Goal: Task Accomplishment & Management: Manage account settings

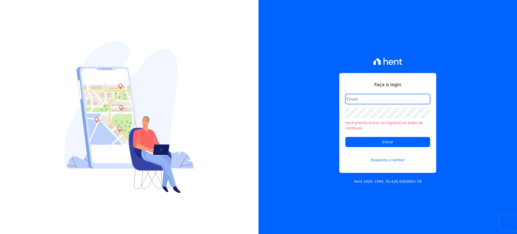
click at [358, 102] on input "email" at bounding box center [388, 99] width 85 height 10
type input "cobranca@construtorafarias.com.br"
click at [346, 137] on input "Entrar" at bounding box center [388, 142] width 85 height 10
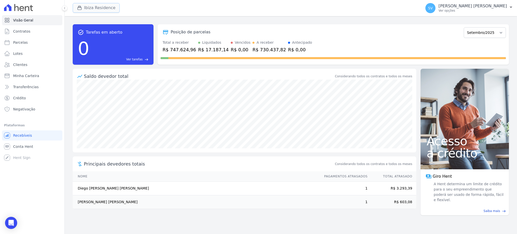
click at [95, 9] on button "Ibiza Residence" at bounding box center [96, 8] width 47 height 10
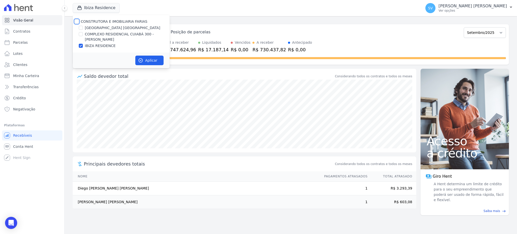
click at [78, 21] on input "CONSTRUTORA E IMOBILIARIA FARIAS" at bounding box center [77, 21] width 4 height 4
checkbox input "true"
click at [144, 64] on button "Aplicar" at bounding box center [149, 61] width 28 height 10
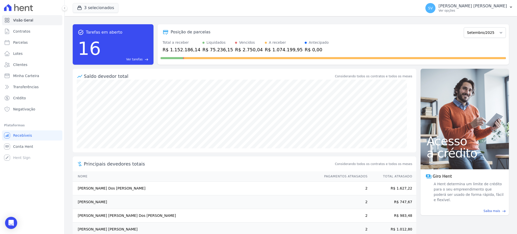
scroll to position [24, 0]
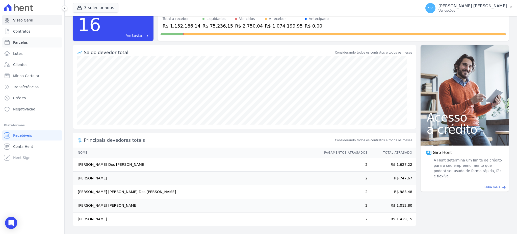
click at [23, 41] on span "Parcelas" at bounding box center [20, 42] width 15 height 5
select select
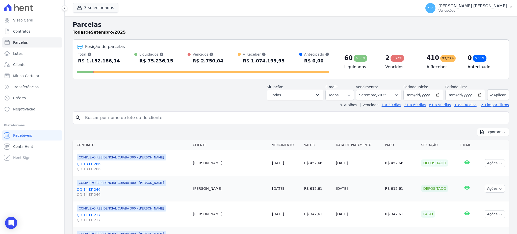
click at [14, 12] on div at bounding box center [32, 7] width 60 height 15
click at [16, 16] on link "Visão Geral" at bounding box center [32, 20] width 60 height 10
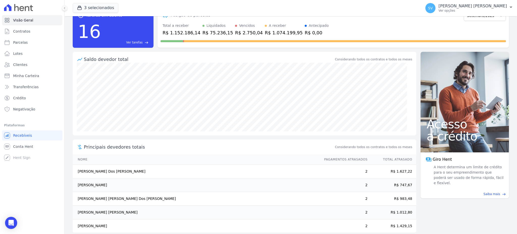
scroll to position [24, 0]
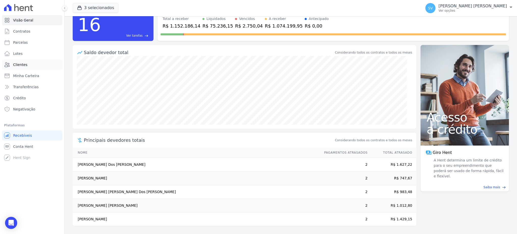
click at [22, 63] on span "Clientes" at bounding box center [20, 64] width 14 height 5
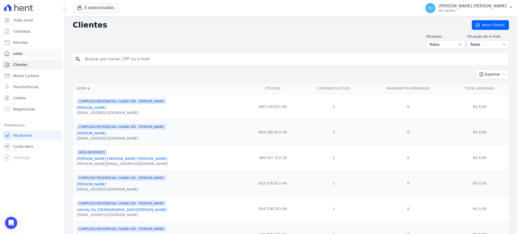
click at [35, 54] on link "Lotes" at bounding box center [32, 54] width 60 height 10
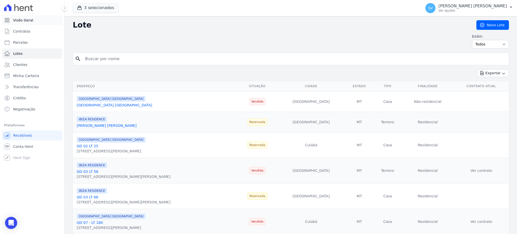
click at [23, 22] on span "Visão Geral" at bounding box center [23, 20] width 20 height 5
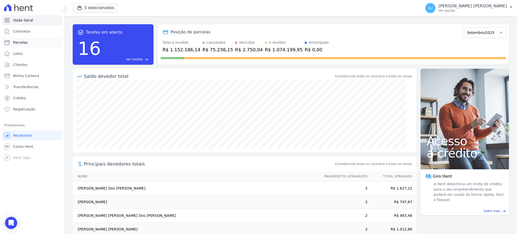
click at [18, 39] on link "Parcelas" at bounding box center [32, 42] width 60 height 10
select select
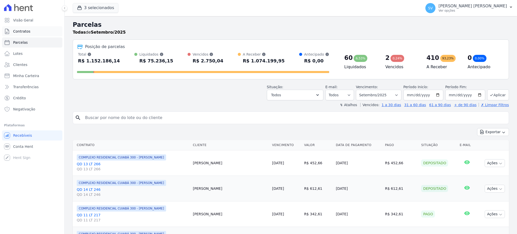
select select
click at [396, 94] on select "Filtrar por período ──────── Todos os meses Outubro/2022 Novembro/2022 Dezembro…" at bounding box center [378, 95] width 45 height 11
select select "06/2025"
click at [358, 90] on select "Filtrar por período ──────── Todos os meses Outubro/2022 Novembro/2022 Dezembro…" at bounding box center [378, 95] width 45 height 11
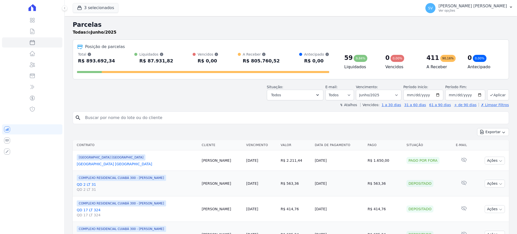
select select
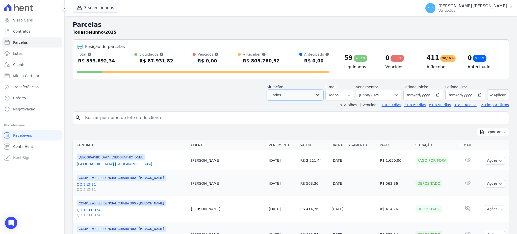
click at [320, 94] on icon "button" at bounding box center [317, 94] width 5 height 5
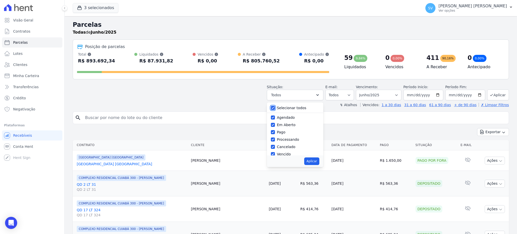
click at [275, 108] on input "Selecionar todos" at bounding box center [273, 108] width 4 height 4
checkbox input "false"
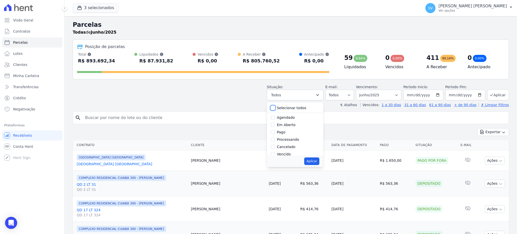
checkbox input "false"
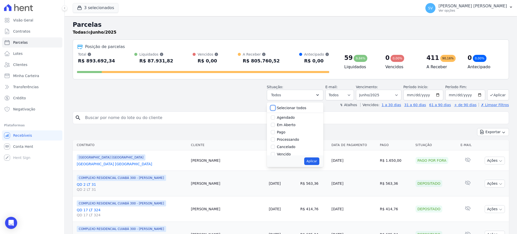
checkbox input "false"
click at [275, 121] on input "Vencido" at bounding box center [273, 120] width 4 height 4
checkbox input "true"
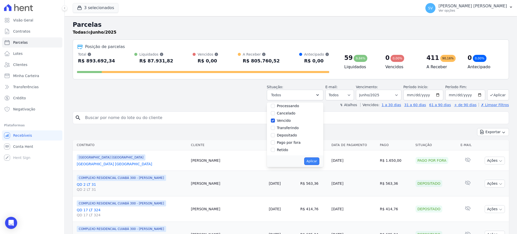
click at [315, 162] on button "Aplicar" at bounding box center [311, 161] width 15 height 8
select select "overdue"
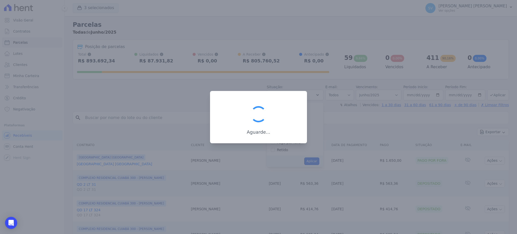
scroll to position [9, 0]
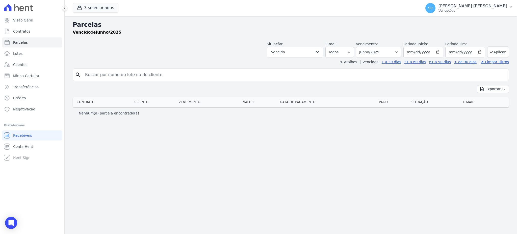
select select
click at [496, 48] on button "Aplicar" at bounding box center [499, 51] width 22 height 11
select select
click at [437, 51] on input "2025-06-01" at bounding box center [424, 52] width 40 height 11
click at [440, 52] on input "2025-06-01" at bounding box center [424, 52] width 40 height 11
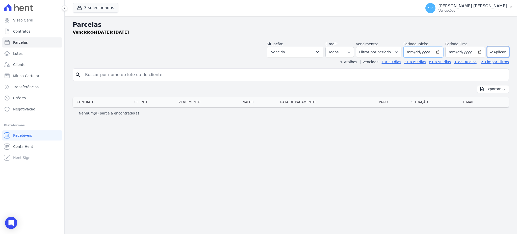
click at [439, 52] on input "2025-11-01" at bounding box center [424, 52] width 40 height 11
type input "[DATE]"
click at [481, 53] on input "2025-06-30" at bounding box center [466, 52] width 40 height 11
click at [483, 51] on input "2025-08-11" at bounding box center [466, 52] width 40 height 11
type input "2025-09-05"
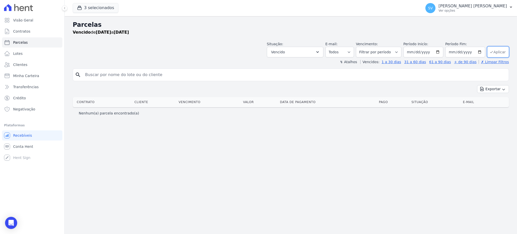
click at [499, 49] on button "Aplicar" at bounding box center [499, 51] width 22 height 11
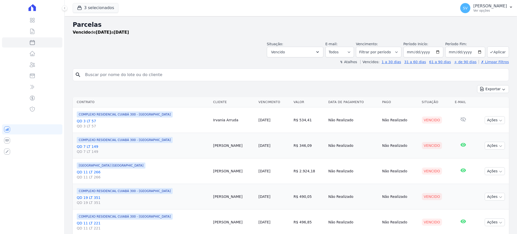
select select
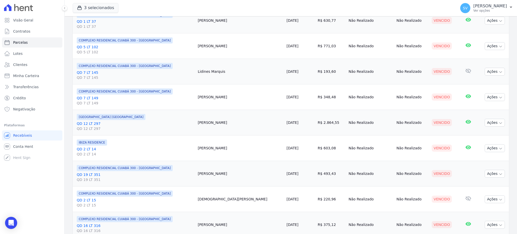
scroll to position [534, 0]
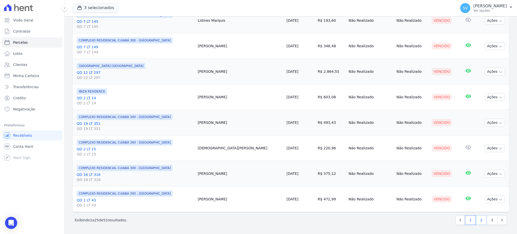
click at [477, 219] on link "2" at bounding box center [481, 220] width 11 height 10
select select
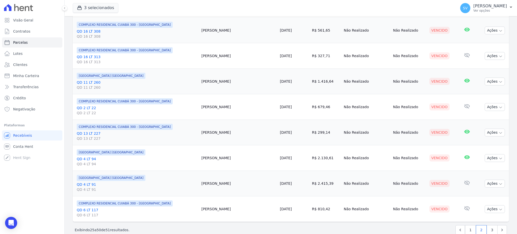
scroll to position [534, 0]
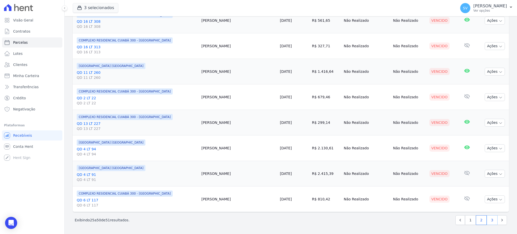
click at [487, 218] on link "3" at bounding box center [492, 220] width 11 height 10
select select
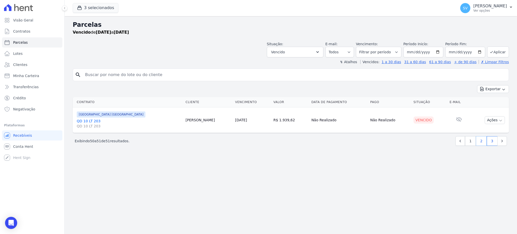
click at [480, 143] on link "2" at bounding box center [481, 141] width 11 height 10
select select
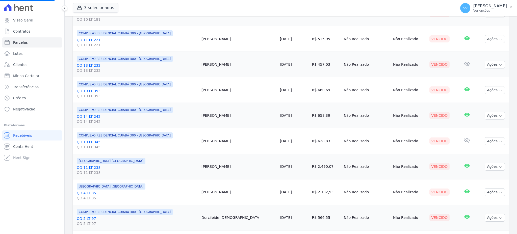
scroll to position [135, 0]
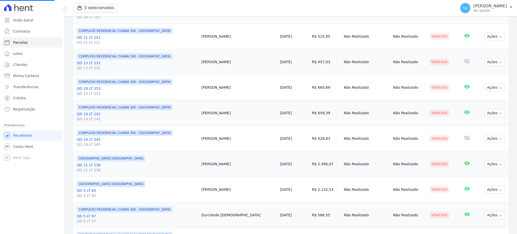
select select
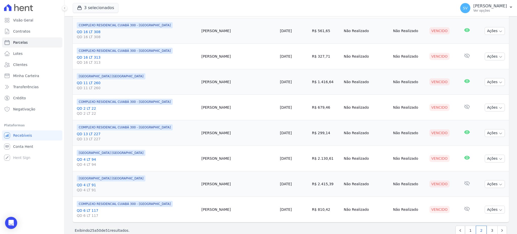
scroll to position [534, 0]
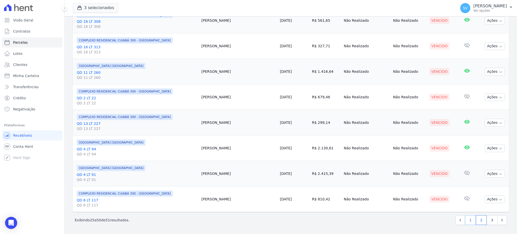
click at [469, 219] on link "1" at bounding box center [470, 220] width 11 height 10
click at [468, 224] on link "1" at bounding box center [470, 220] width 11 height 10
select select
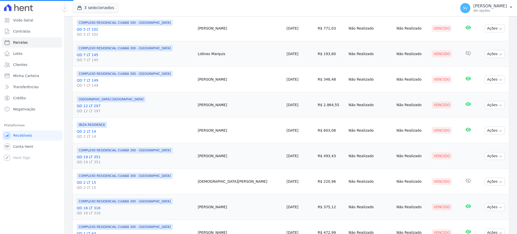
scroll to position [534, 0]
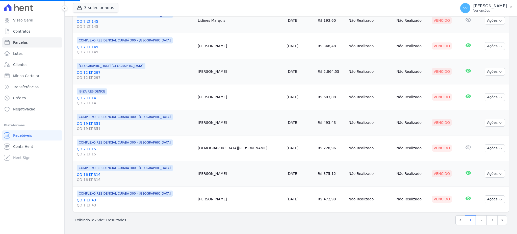
select select
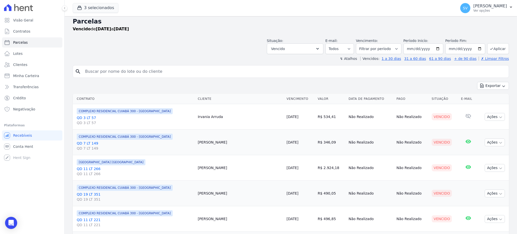
scroll to position [0, 0]
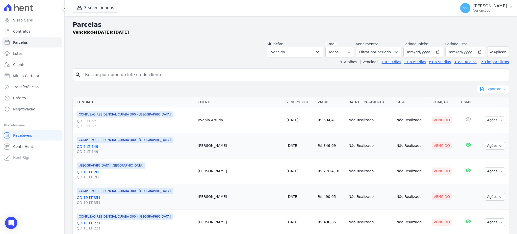
click at [493, 88] on button "Exportar" at bounding box center [494, 89] width 32 height 8
click at [492, 112] on span "Exportar CSV" at bounding box center [493, 109] width 27 height 5
click at [474, 6] on p "[PERSON_NAME] [PERSON_NAME]" at bounding box center [491, 6] width 34 height 5
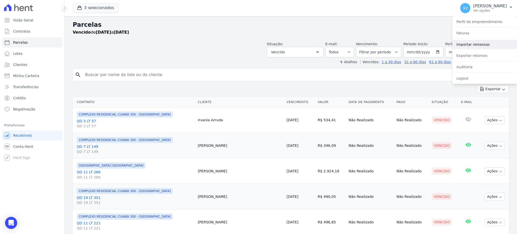
click at [462, 46] on link "Importar remessas" at bounding box center [485, 44] width 65 height 9
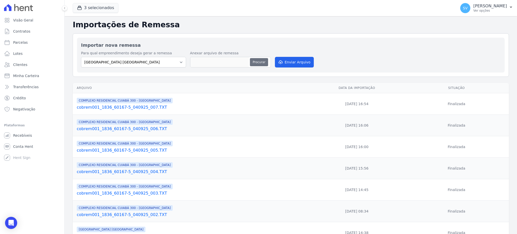
click at [261, 62] on button "Procurar" at bounding box center [259, 62] width 18 height 8
drag, startPoint x: 480, startPoint y: 5, endPoint x: 472, endPoint y: 11, distance: 9.5
click at [478, 6] on p "[PERSON_NAME] [PERSON_NAME]" at bounding box center [491, 6] width 34 height 5
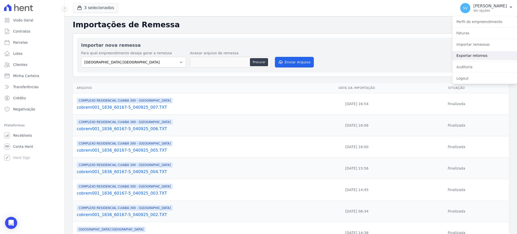
drag, startPoint x: 470, startPoint y: 56, endPoint x: 453, endPoint y: 56, distance: 17.4
click at [470, 56] on link "Exportar retornos" at bounding box center [485, 55] width 65 height 9
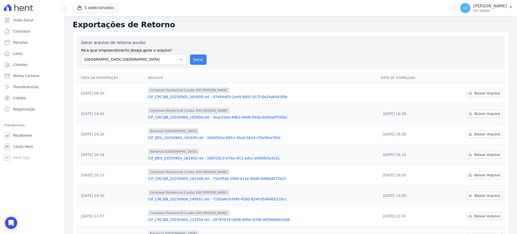
click at [200, 56] on button "Gerar" at bounding box center [198, 60] width 17 height 10
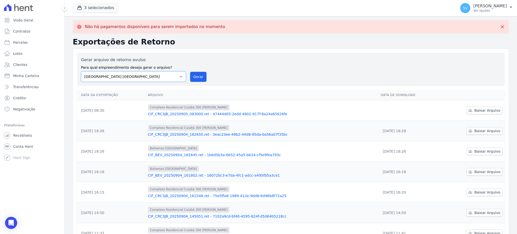
click at [182, 77] on select "BAHAMAS EAST VILLAGE COMPLEXO RESIDENCIAL CUIABÁ 300 - JOÃO DE BARRO IBIZA RESI…" at bounding box center [133, 76] width 105 height 11
select select "a999329b-d322-46c5-b2df-9163b092fb9b"
click at [81, 71] on select "BAHAMAS EAST VILLAGE COMPLEXO RESIDENCIAL CUIABÁ 300 - JOÃO DE BARRO IBIZA RESI…" at bounding box center [133, 76] width 105 height 11
click at [191, 79] on button "Gerar" at bounding box center [198, 77] width 17 height 10
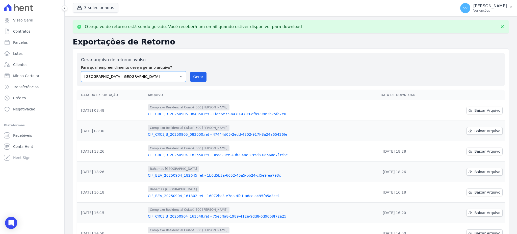
click at [180, 77] on select "BAHAMAS EAST VILLAGE COMPLEXO RESIDENCIAL CUIABÁ 300 - JOÃO DE BARRO IBIZA RESI…" at bounding box center [133, 76] width 105 height 11
select select "73a372cd-5640-41c8-aaea-11bd74619c10"
click at [81, 71] on select "BAHAMAS EAST VILLAGE COMPLEXO RESIDENCIAL CUIABÁ 300 - JOÃO DE BARRO IBIZA RESI…" at bounding box center [133, 76] width 105 height 11
drag, startPoint x: 194, startPoint y: 74, endPoint x: 278, endPoint y: 50, distance: 87.1
click at [194, 74] on button "Gerar" at bounding box center [198, 77] width 17 height 10
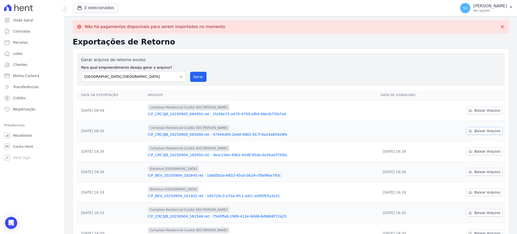
click at [481, 131] on span "Baixar Arquivo" at bounding box center [488, 130] width 26 height 5
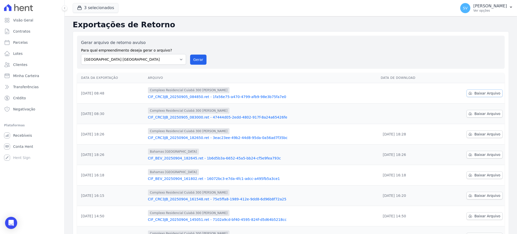
click at [477, 92] on span "Baixar Arquivo" at bounding box center [488, 93] width 26 height 5
drag, startPoint x: 17, startPoint y: 41, endPoint x: 22, endPoint y: 44, distance: 6.6
click at [17, 42] on span "Parcelas" at bounding box center [20, 42] width 15 height 5
select select
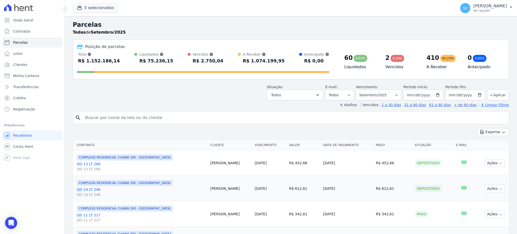
click at [134, 119] on input "search" at bounding box center [294, 118] width 425 height 10
paste input "ELOISA DOS SANTOS SILVA"
type input "ELOISA DOS SANTOS SILVA"
select select
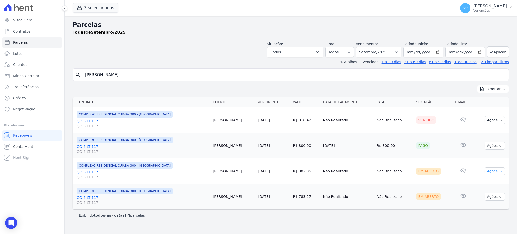
click at [498, 174] on button "Ações" at bounding box center [495, 171] width 20 height 8
click at [484, 183] on link "Ver boleto" at bounding box center [493, 182] width 49 height 9
click at [258, 170] on link "04/09/2025" at bounding box center [264, 171] width 12 height 4
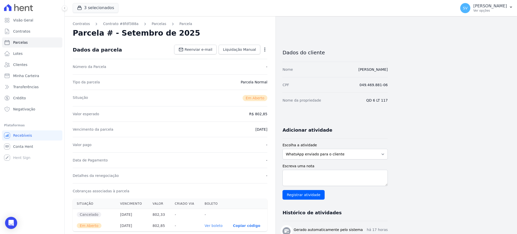
click at [244, 170] on div "Detalhes da renegociação -" at bounding box center [170, 175] width 195 height 15
select select
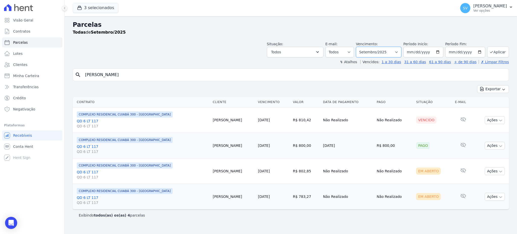
click at [401, 53] on select "Filtrar por período ──────── Todos os meses Outubro/2022 Novembro/2022 Dezembro…" at bounding box center [378, 52] width 45 height 11
click at [308, 88] on div "Exportar Exportar PDF Exportar CSV" at bounding box center [291, 91] width 437 height 12
click at [10, 223] on icon "Open Intercom Messenger" at bounding box center [11, 223] width 6 height 7
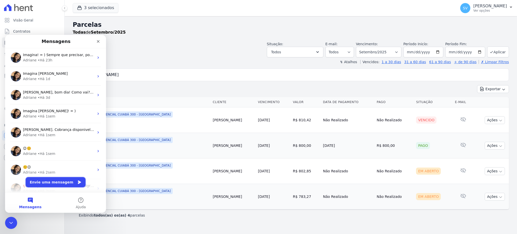
click at [41, 184] on button "Envie uma mensagem" at bounding box center [56, 182] width 60 height 10
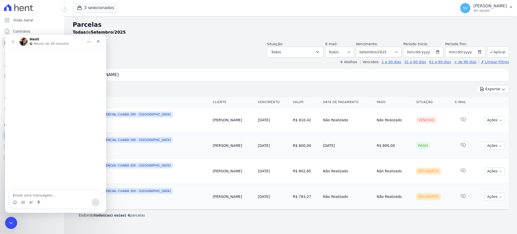
click at [33, 197] on textarea "Envie uma mensagem..." at bounding box center [55, 194] width 92 height 9
type textarea "Olá, bom dia. Tudo bem?"
click at [23, 196] on textarea "Envie uma mensagem..." at bounding box center [55, 194] width 92 height 9
click at [24, 192] on textarea "Envie uma mensagem..." at bounding box center [55, 194] width 92 height 9
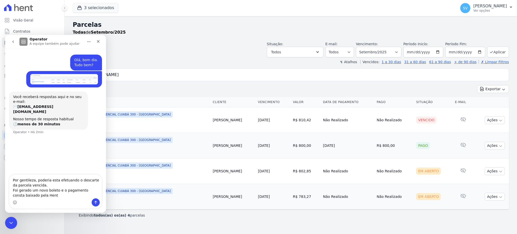
type textarea "Por gentileza, poderia esta efetuando o descarte da parcela vencida. Foi gerado…"
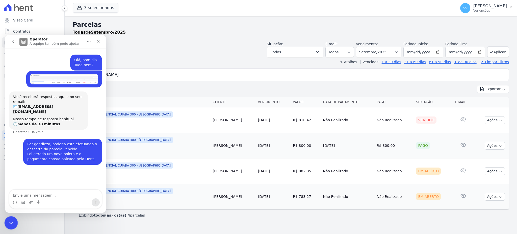
click at [7, 220] on icon "Encerramento do Messenger da Intercom" at bounding box center [10, 222] width 6 height 6
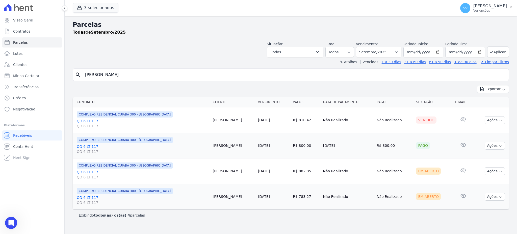
drag, startPoint x: 184, startPoint y: 44, endPoint x: 197, endPoint y: 44, distance: 13.7
click at [183, 44] on div "Situação: Agendado Em Aberto Pago Processando Cancelado Vencido Transferindo De…" at bounding box center [291, 48] width 437 height 18
click at [19, 19] on span "Visão Geral" at bounding box center [23, 20] width 20 height 5
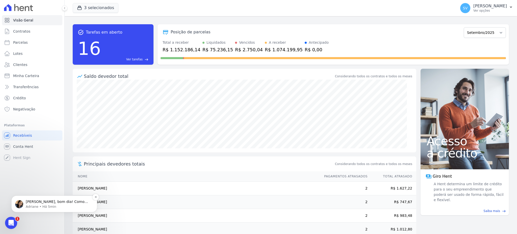
click at [55, 201] on p "Olá SHIRLEY, bom dia! Como vai? Prontinho. Parcela descartada. ; )" at bounding box center [58, 201] width 65 height 5
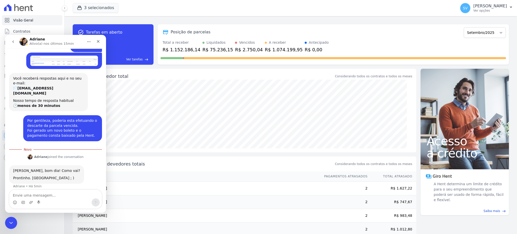
scroll to position [18, 0]
click at [39, 194] on textarea "Envie uma mensagem..." at bounding box center [55, 194] width 92 height 9
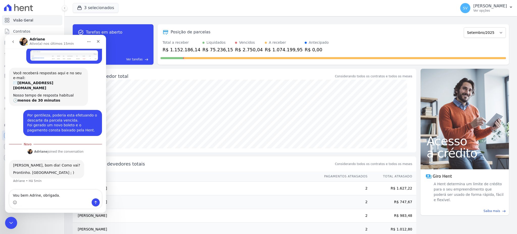
scroll to position [28, 0]
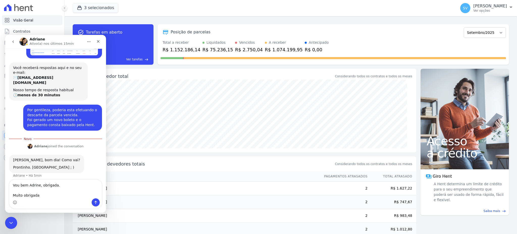
type textarea "Vou bem Adrine, obrigada. Muito obrigada."
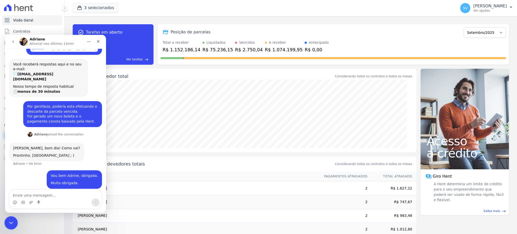
drag, startPoint x: 11, startPoint y: 222, endPoint x: 8, endPoint y: 222, distance: 3.0
click at [10, 222] on icon "Encerramento do Messenger da Intercom" at bounding box center [10, 222] width 6 height 6
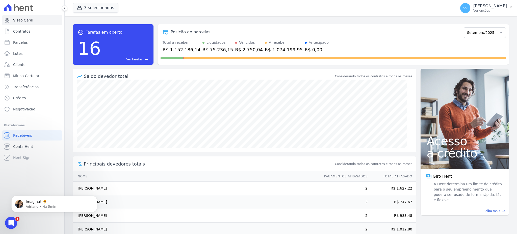
scroll to position [47, 0]
click at [52, 203] on p "Imagina! 🌻" at bounding box center [58, 201] width 65 height 5
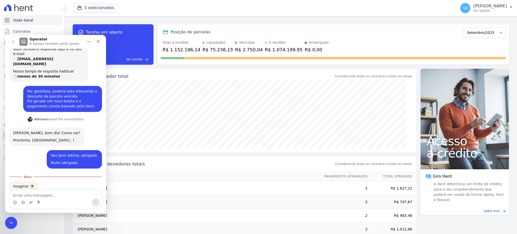
scroll to position [55, 0]
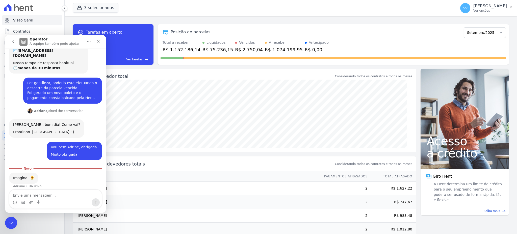
drag, startPoint x: 3, startPoint y: 221, endPoint x: 1, endPoint y: 3, distance: 217.8
click at [3, 221] on div "Visão Geral Contratos Parcelas Lotes Clientes Minha Carteira Transferências Cré…" at bounding box center [32, 117] width 64 height 234
click at [6, 219] on div "Encerramento do Messenger da Intercom" at bounding box center [10, 222] width 12 height 12
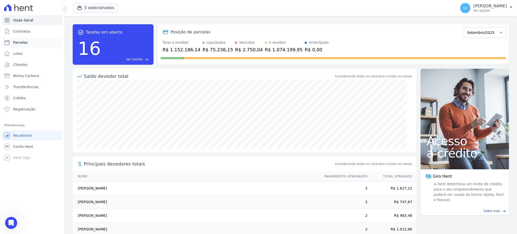
click at [22, 43] on span "Parcelas" at bounding box center [20, 42] width 15 height 5
select select
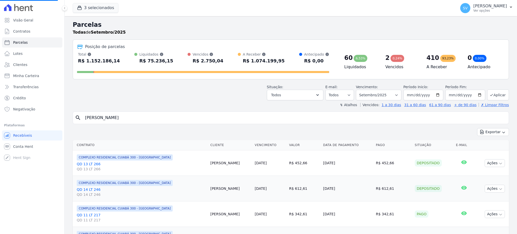
select select
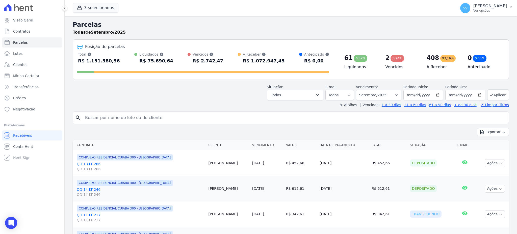
click at [151, 118] on input "search" at bounding box center [294, 118] width 425 height 10
paste input "ALINE GISELLE DA SILVA CAMPOS"
type input "ALINE GISELLE DA SILVA CAMPOS"
select select
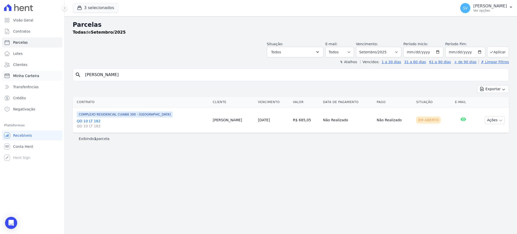
drag, startPoint x: 157, startPoint y: 77, endPoint x: 4, endPoint y: 73, distance: 152.4
click at [10, 73] on div "Visão Geral Contratos Parcelas Lotes Clientes Minha Carteira Transferências Cré…" at bounding box center [258, 117] width 517 height 234
paste input "MARCIO HENRIQUE ABDALLA"
type input "MARCIO HENRIQUE ABDALLA"
select select
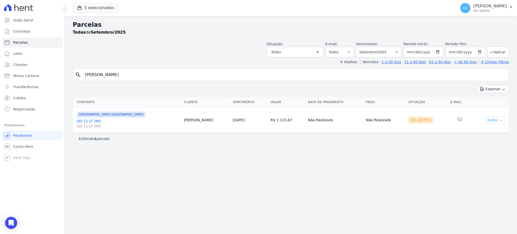
drag, startPoint x: 490, startPoint y: 118, endPoint x: 496, endPoint y: 120, distance: 6.5
click at [490, 118] on button "Ações" at bounding box center [495, 120] width 20 height 8
click at [483, 132] on link "Ver boleto" at bounding box center [493, 131] width 49 height 9
click at [6, 19] on icon at bounding box center [7, 20] width 6 height 6
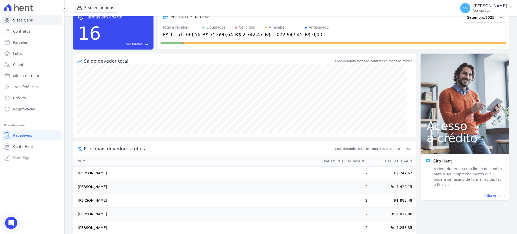
scroll to position [24, 0]
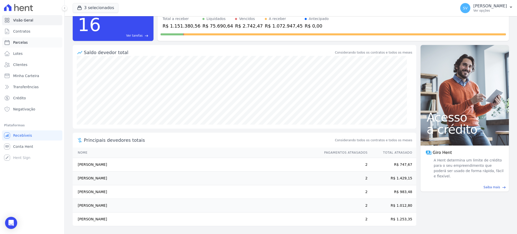
click at [27, 43] on link "Parcelas" at bounding box center [32, 42] width 60 height 10
select select
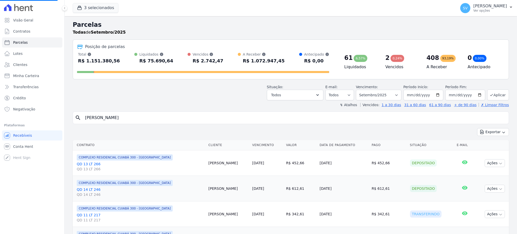
select select
drag, startPoint x: 390, startPoint y: 99, endPoint x: 397, endPoint y: 93, distance: 9.0
click at [397, 93] on select "Filtrar por período ──────── Todos os meses Outubro/2022 Novembro/2022 Dezembro…" at bounding box center [378, 95] width 45 height 11
select select "07/2025"
click at [358, 90] on select "Filtrar por período ──────── Todos os meses Outubro/2022 Novembro/2022 Dezembro…" at bounding box center [378, 95] width 45 height 11
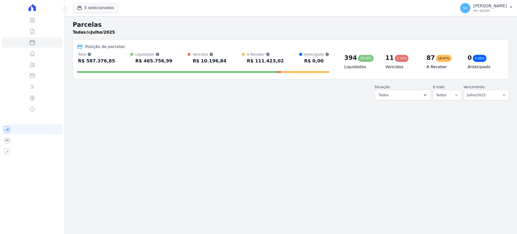
select select
click at [320, 95] on div "Parcelas Todas de Julho/2025 Posição de parcelas Total Soma das parcelas pagas,…" at bounding box center [291, 125] width 453 height 218
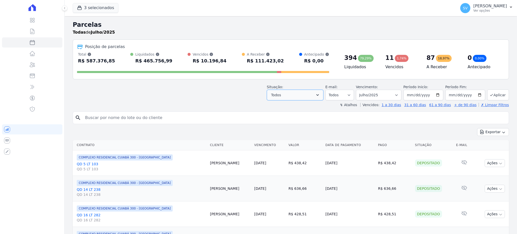
click at [319, 96] on icon "button" at bounding box center [318, 95] width 3 height 2
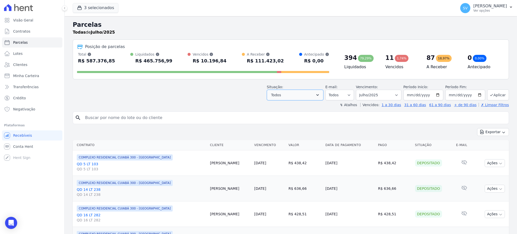
click at [319, 93] on icon "button" at bounding box center [317, 94] width 5 height 5
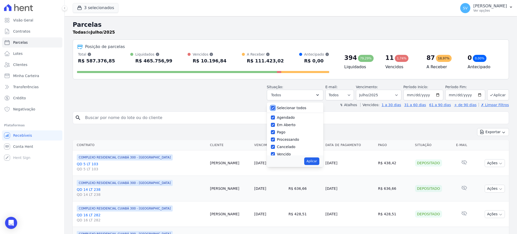
click at [275, 108] on input "Selecionar todos" at bounding box center [273, 108] width 4 height 4
checkbox input "false"
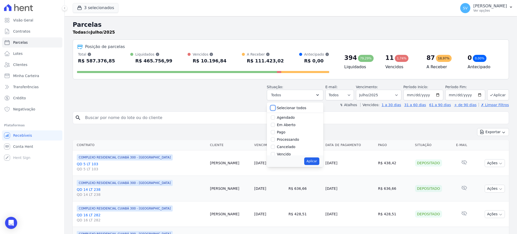
checkbox input "false"
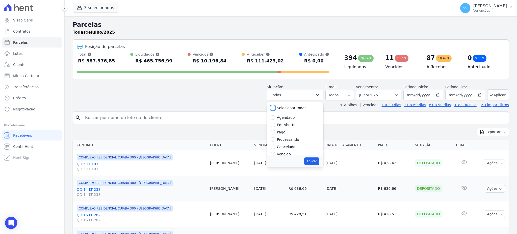
checkbox input "false"
click at [275, 120] on input "Vencido" at bounding box center [273, 120] width 4 height 4
checkbox input "true"
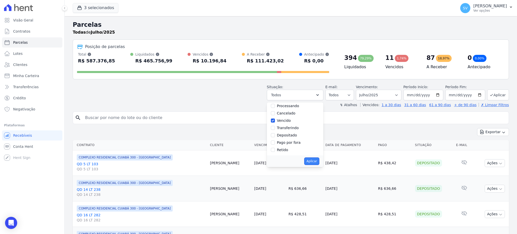
click at [313, 161] on button "Aplicar" at bounding box center [311, 161] width 15 height 8
select select "overdue"
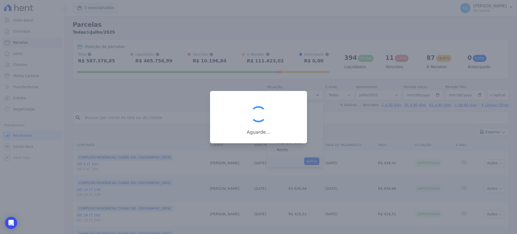
scroll to position [9, 0]
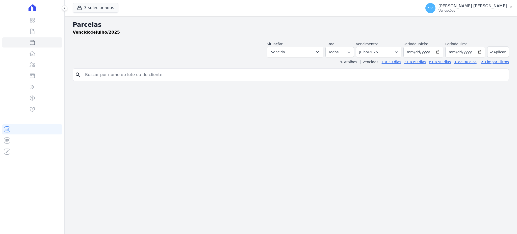
select select
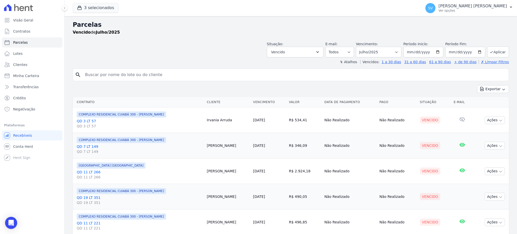
click at [86, 199] on link "QD 19 LT 351 QD 19 LT 351" at bounding box center [140, 200] width 126 height 10
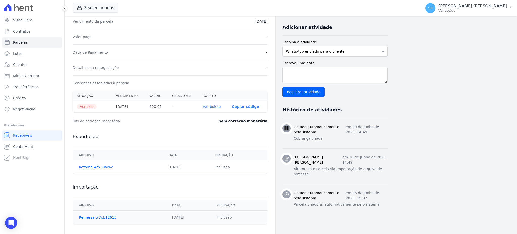
scroll to position [112, 0]
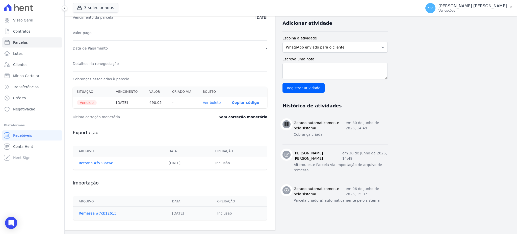
click at [129, 122] on div "Última correção monetária Sem correção monetária" at bounding box center [170, 116] width 195 height 15
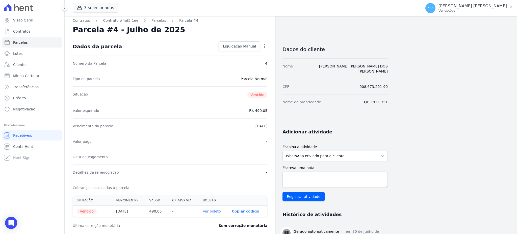
scroll to position [0, 0]
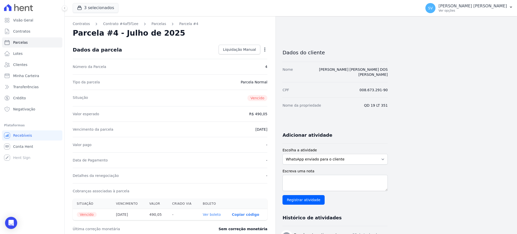
select select
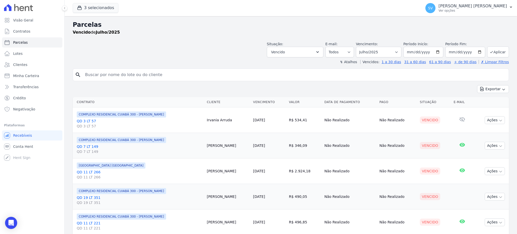
click at [87, 172] on link "QD 11 LT 266 QD 11 LT 266" at bounding box center [140, 175] width 126 height 10
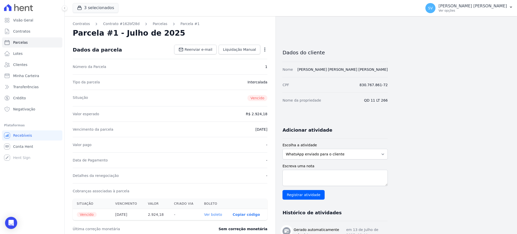
select select
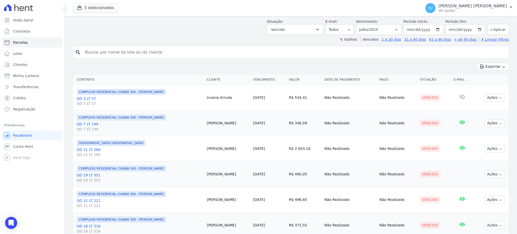
scroll to position [34, 0]
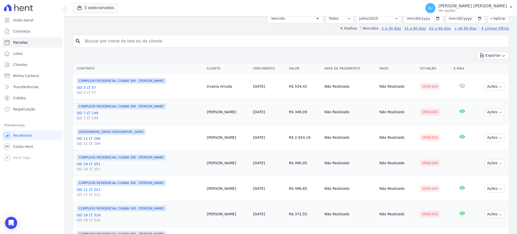
drag, startPoint x: 203, startPoint y: 163, endPoint x: 230, endPoint y: 164, distance: 26.8
click at [230, 164] on td "[PERSON_NAME]" at bounding box center [228, 163] width 46 height 26
click at [492, 161] on button "Ações" at bounding box center [495, 163] width 20 height 8
click at [99, 157] on span "COMPLEXO RESIDENCIAL CUIABÁ 300 - [PERSON_NAME]" at bounding box center [121, 157] width 89 height 6
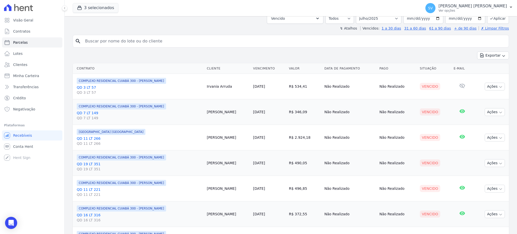
click at [83, 165] on link "QD 19 LT 351 QD 19 LT 351" at bounding box center [140, 166] width 126 height 10
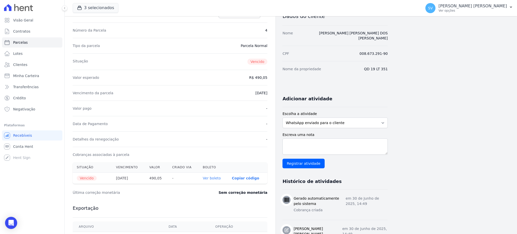
scroll to position [11, 0]
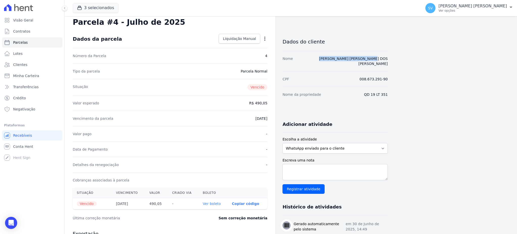
drag, startPoint x: 333, startPoint y: 58, endPoint x: 389, endPoint y: 60, distance: 56.1
click at [389, 60] on div "Contratos Contrato #4af5f1ee [GEOGRAPHIC_DATA] Parcela #4 [GEOGRAPHIC_DATA] #4 …" at bounding box center [287, 168] width 445 height 326
copy link "[PERSON_NAME] [PERSON_NAME] DOS [PERSON_NAME]"
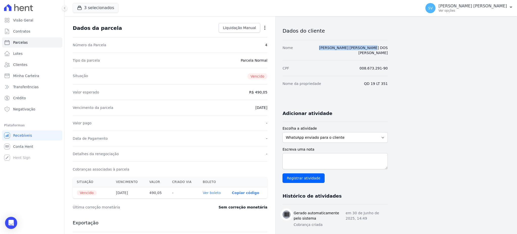
scroll to position [0, 0]
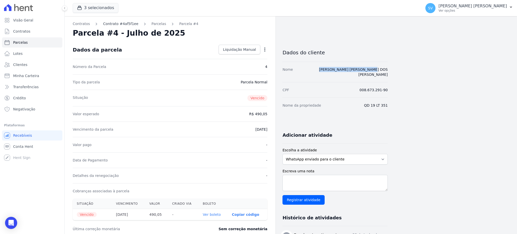
click at [113, 21] on link "Contrato #4af5f1ee" at bounding box center [120, 23] width 35 height 5
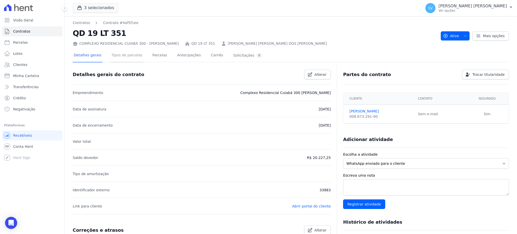
click at [114, 55] on link "Tipos de parcelas" at bounding box center [127, 55] width 33 height 13
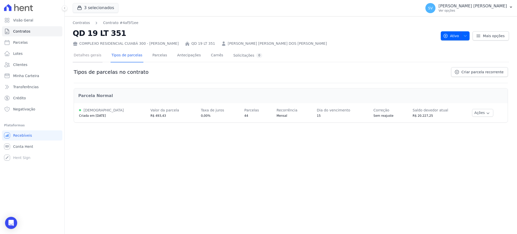
click at [81, 54] on link "Detalhes gerais" at bounding box center [88, 55] width 30 height 13
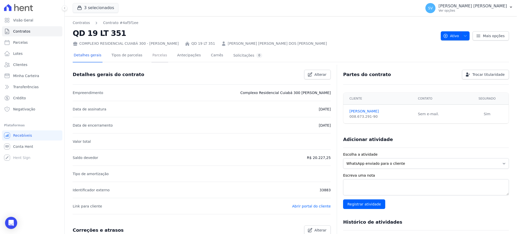
click at [159, 53] on link "Parcelas" at bounding box center [160, 55] width 17 height 13
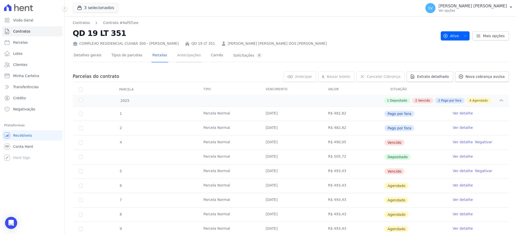
click at [185, 54] on link "Antecipações" at bounding box center [189, 55] width 26 height 13
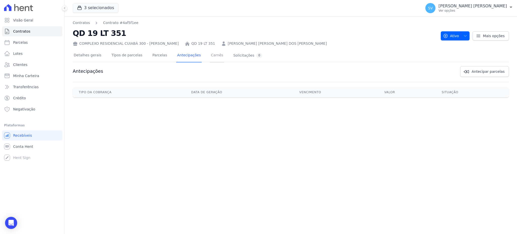
click at [210, 55] on link "Carnês" at bounding box center [217, 55] width 14 height 13
click at [235, 56] on div "Solicitações 0" at bounding box center [247, 55] width 29 height 5
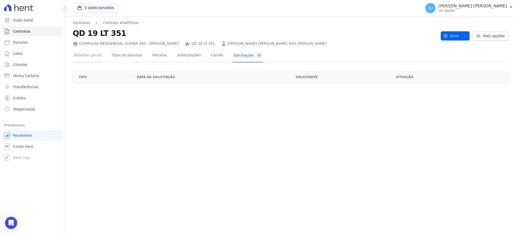
click at [88, 57] on link "Detalhes gerais" at bounding box center [88, 55] width 30 height 13
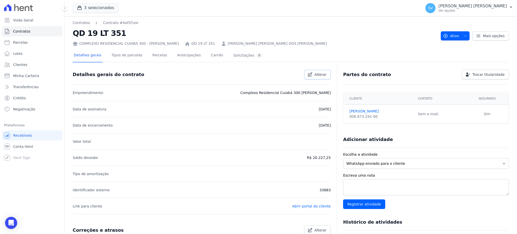
click at [321, 72] on span "Alterar" at bounding box center [321, 74] width 12 height 5
click at [285, 75] on span "Cancelar" at bounding box center [291, 74] width 16 height 5
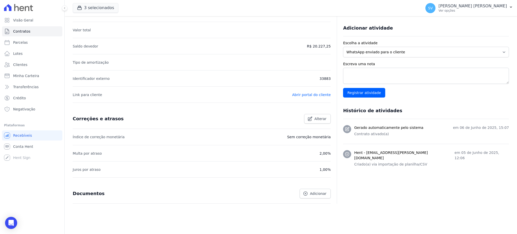
scroll to position [117, 0]
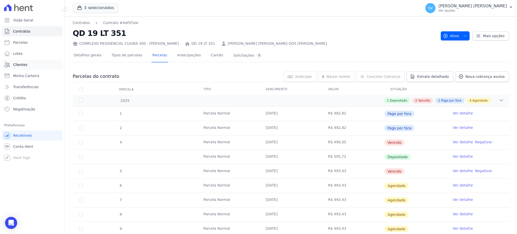
click at [21, 63] on span "Clientes" at bounding box center [20, 64] width 14 height 5
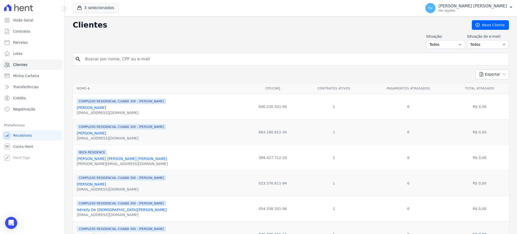
click at [171, 59] on input "search" at bounding box center [294, 59] width 425 height 10
type input "[PERSON_NAME] [PERSON_NAME] Dos [PERSON_NAME]"
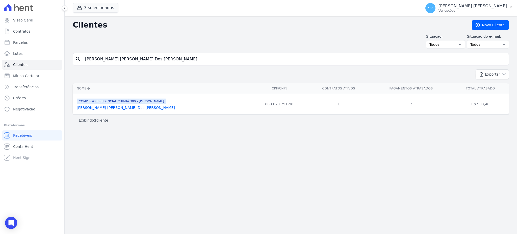
click at [97, 109] on link "[PERSON_NAME] [PERSON_NAME] Dos [PERSON_NAME]" at bounding box center [126, 108] width 98 height 4
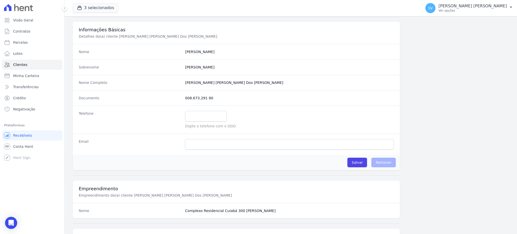
scroll to position [34, 0]
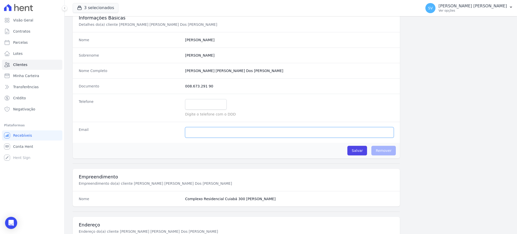
click at [201, 132] on input "email" at bounding box center [289, 132] width 209 height 11
paste input "[EMAIL_ADDRESS][DOMAIN_NAME]"
type input "[EMAIL_ADDRESS][DOMAIN_NAME]"
click at [362, 151] on input "Salvar" at bounding box center [358, 151] width 20 height 10
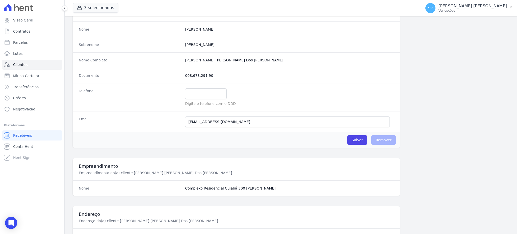
scroll to position [135, 0]
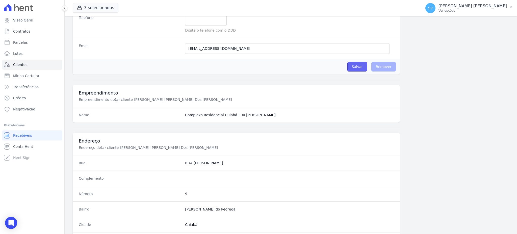
click at [355, 67] on input "Salvar" at bounding box center [358, 67] width 20 height 10
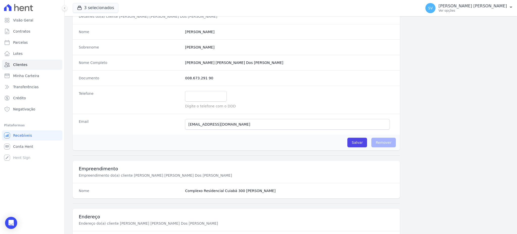
scroll to position [88, 0]
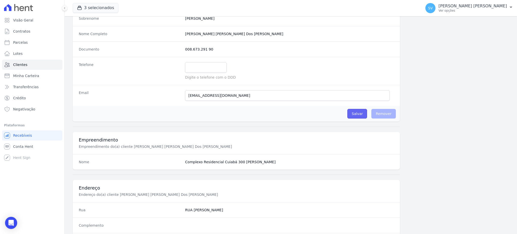
click at [357, 113] on input "Salvar" at bounding box center [358, 114] width 20 height 10
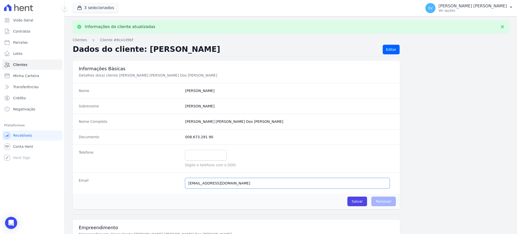
click at [257, 188] on input "[EMAIL_ADDRESS][DOMAIN_NAME]" at bounding box center [287, 183] width 205 height 11
click at [359, 200] on input "Salvar" at bounding box center [358, 202] width 20 height 10
click at [30, 23] on link "Visão Geral" at bounding box center [32, 20] width 60 height 10
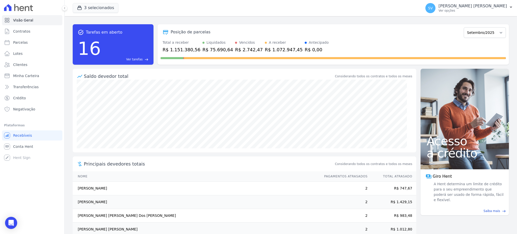
scroll to position [24, 0]
